Goal: Book appointment/travel/reservation

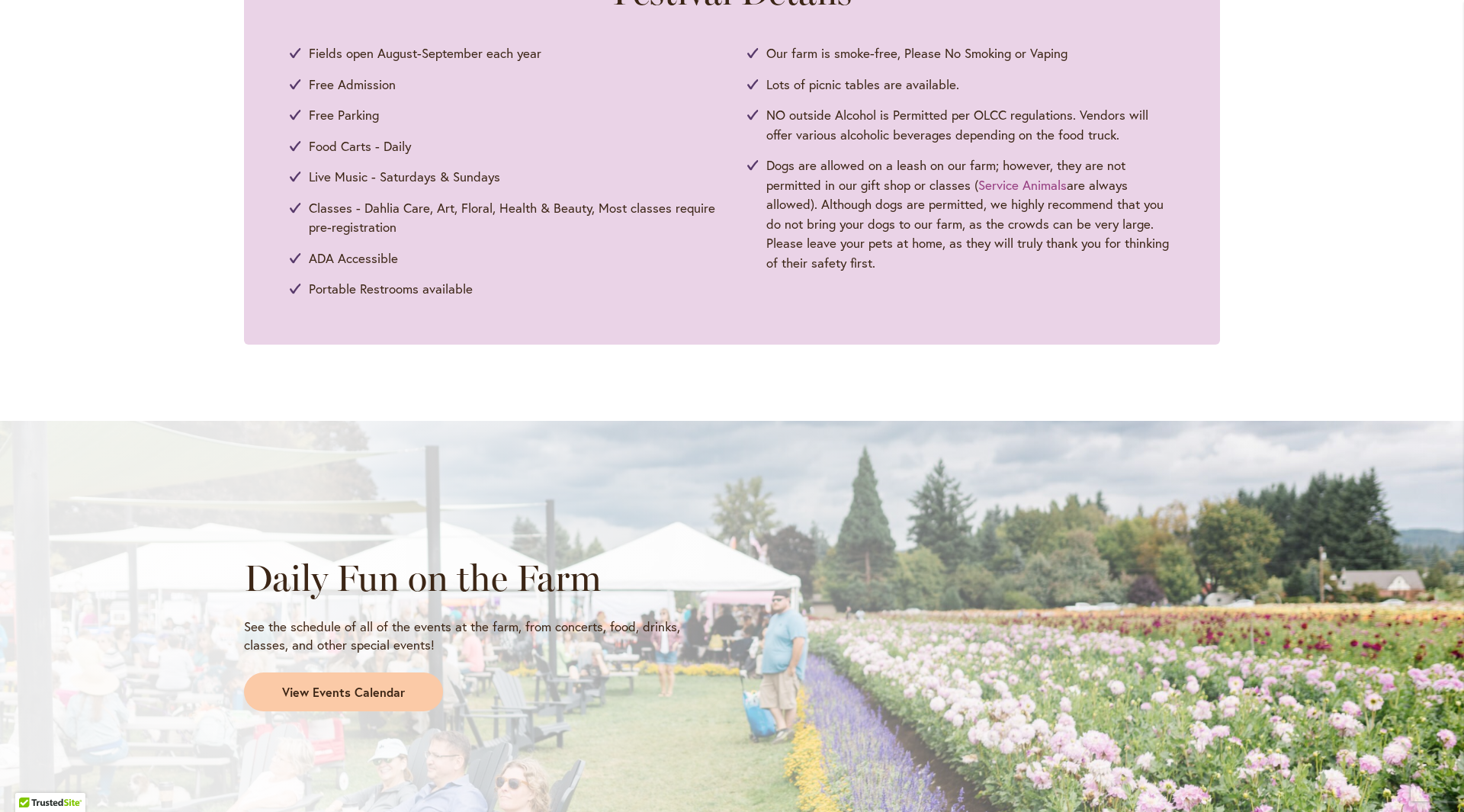
scroll to position [914, 0]
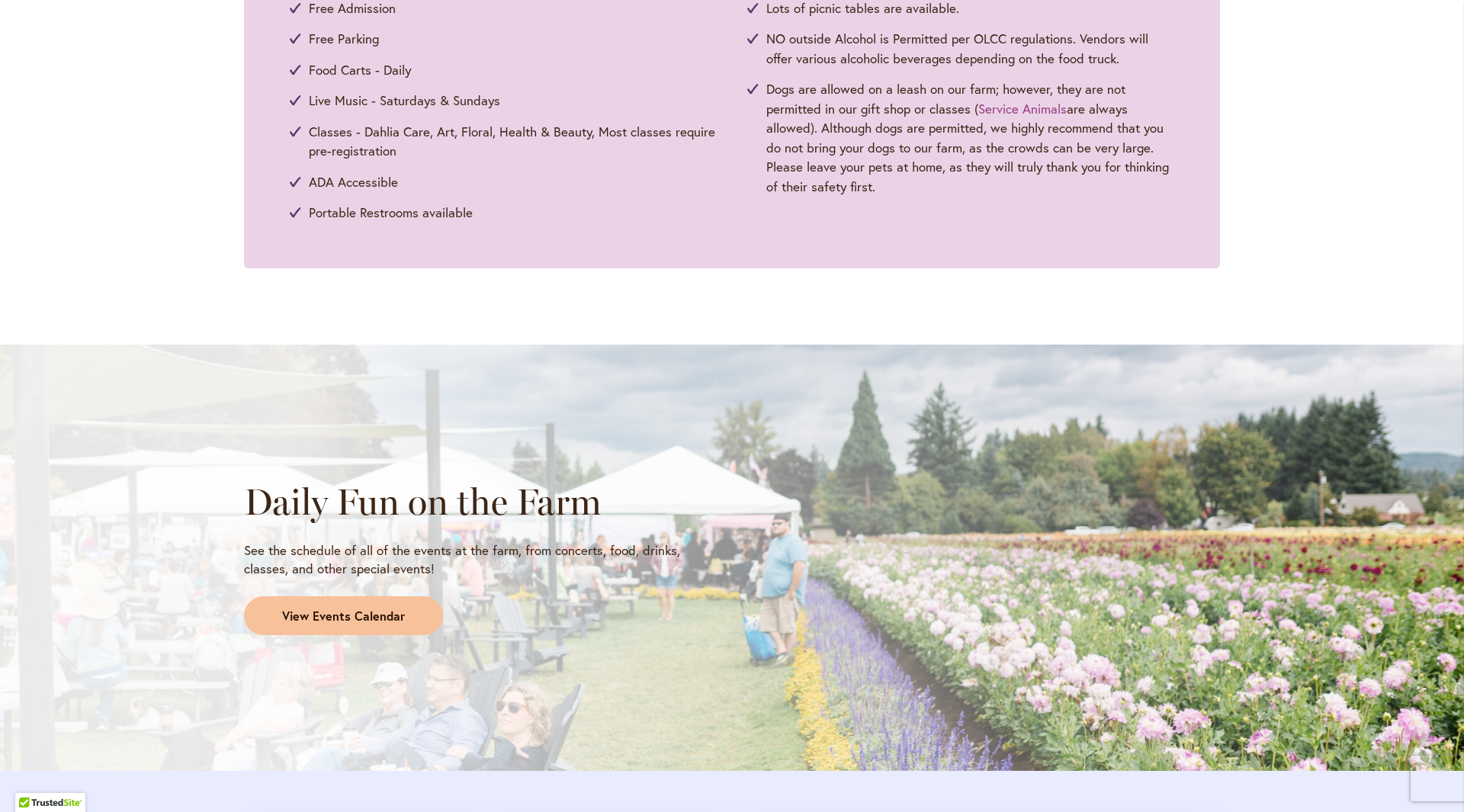
click at [332, 622] on span "View Events Calendar" at bounding box center [343, 616] width 122 height 17
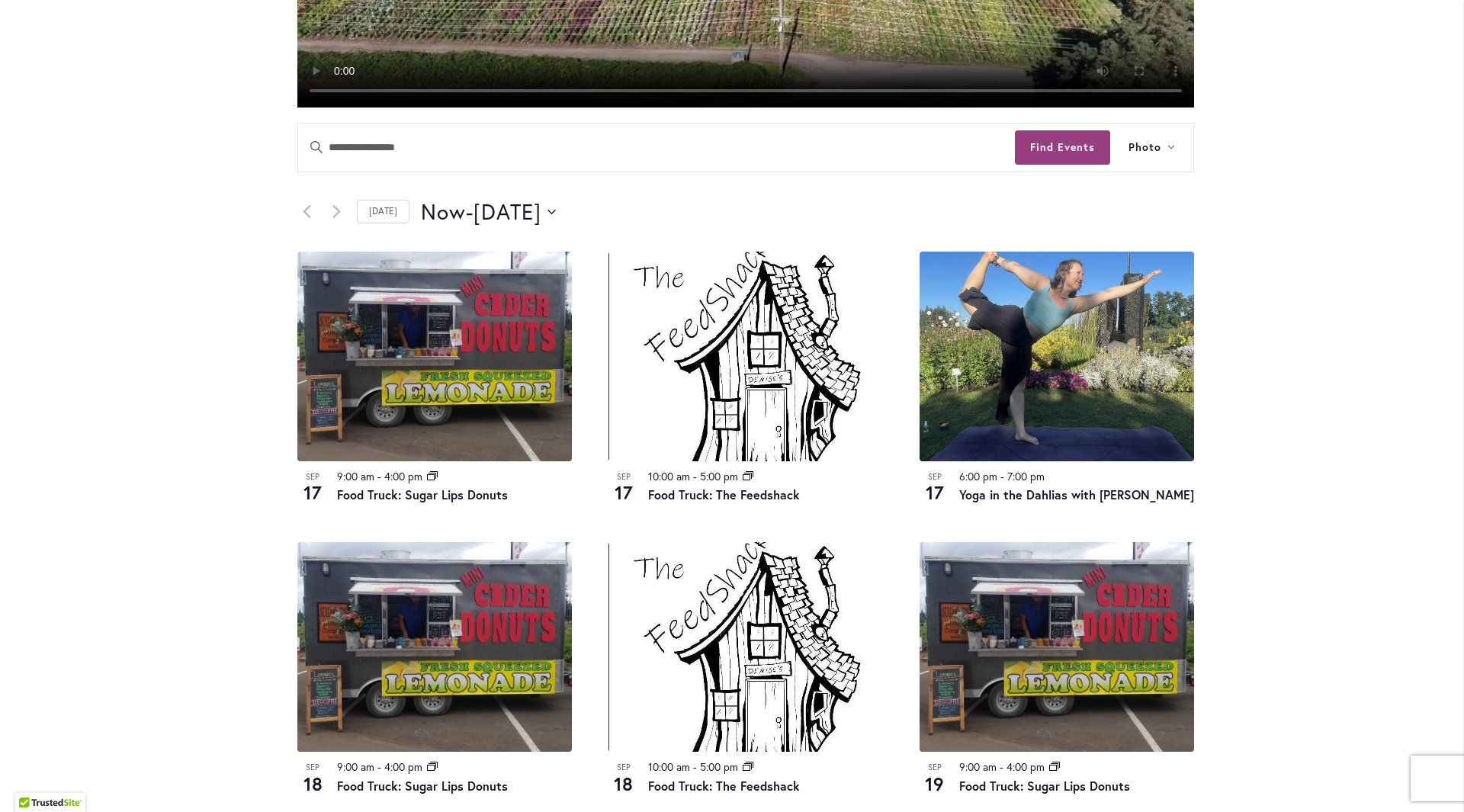
scroll to position [686, 0]
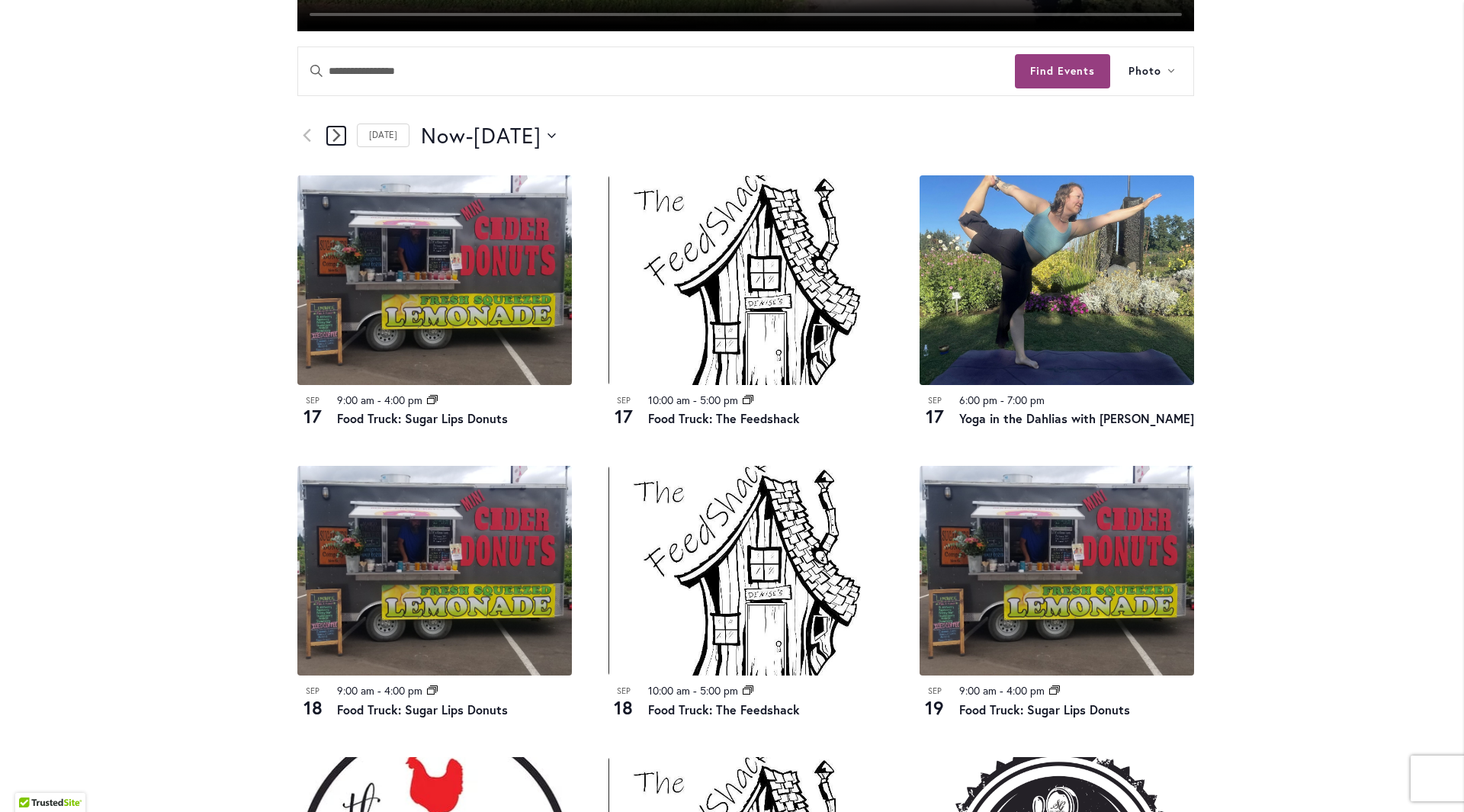
click at [333, 135] on icon "Next Events" at bounding box center [336, 136] width 8 height 13
